Goal: Information Seeking & Learning: Learn about a topic

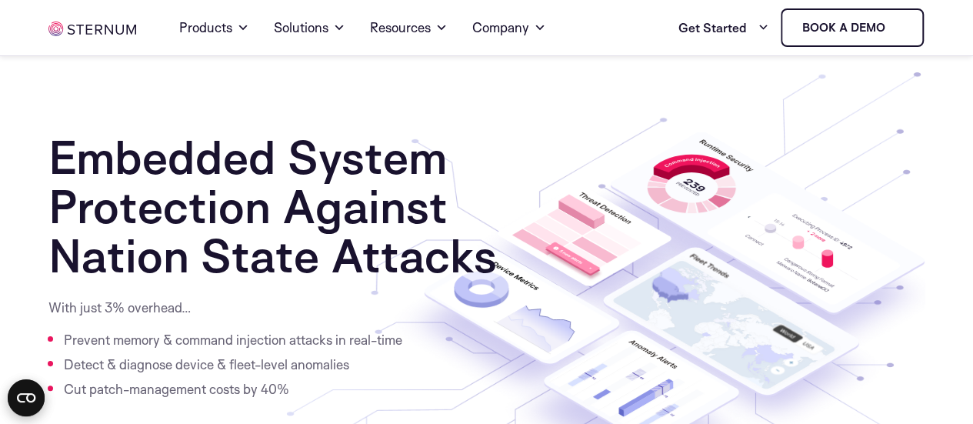
scroll to position [77, 0]
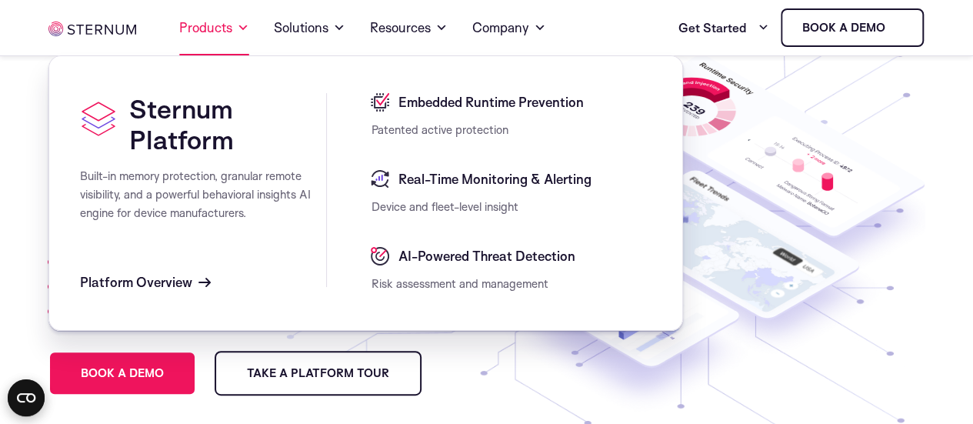
click at [235, 33] on link "Products" at bounding box center [214, 27] width 70 height 55
click at [461, 191] on div "Real-Time Monitoring & Alerting" at bounding box center [511, 184] width 281 height 28
click at [424, 175] on span "Real-Time Monitoring & Alerting" at bounding box center [492, 179] width 197 height 18
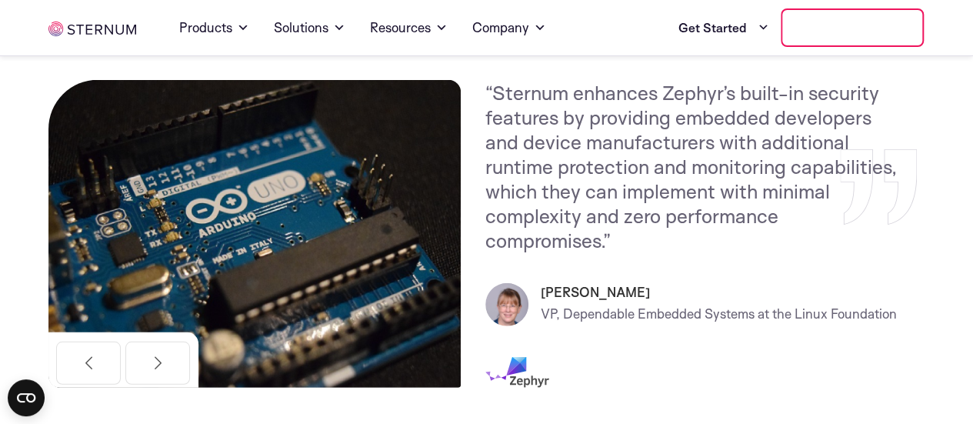
scroll to position [755, 0]
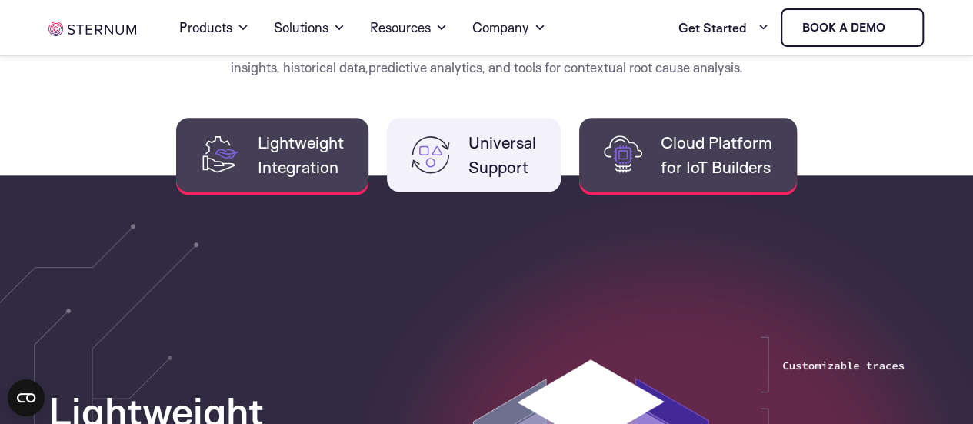
click at [707, 173] on li "Cloud Platform for IoT Builders" at bounding box center [688, 155] width 218 height 74
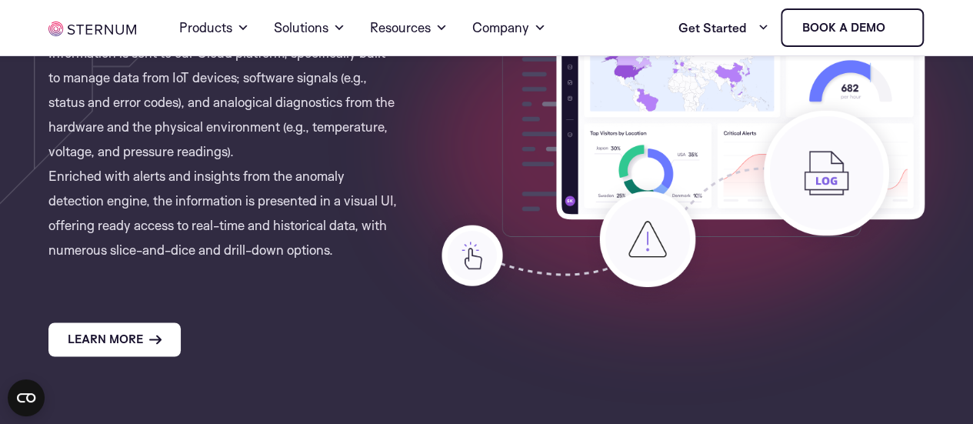
scroll to position [1063, 0]
